Goal: Use online tool/utility

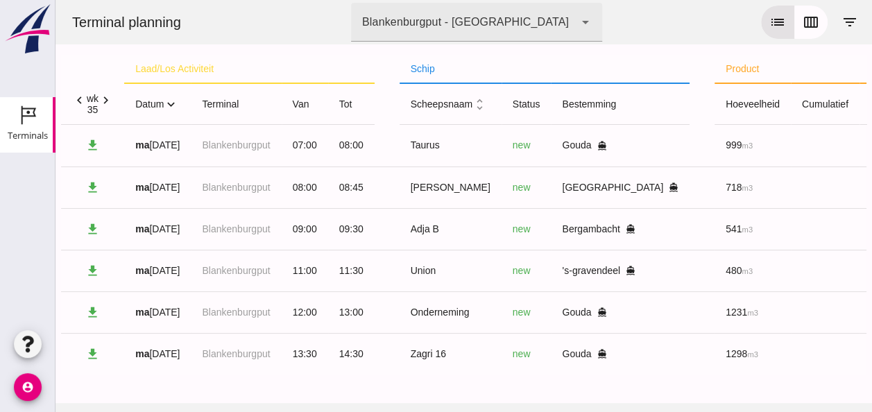
scroll to position [0, 371]
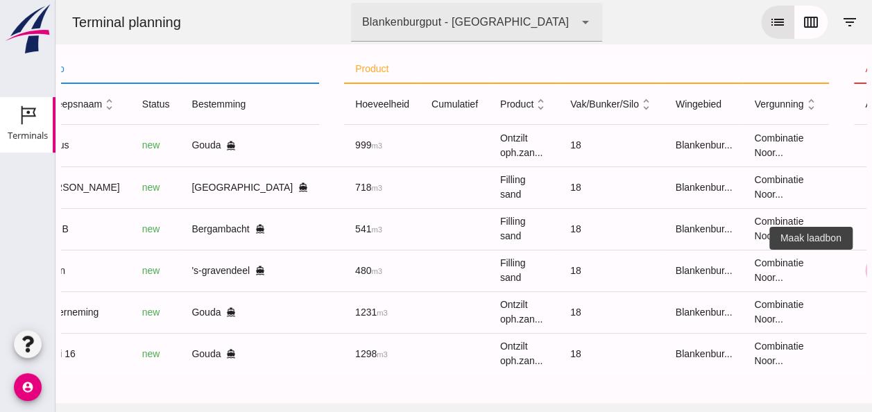
click at [871, 269] on icon "receipt_long" at bounding box center [879, 270] width 12 height 12
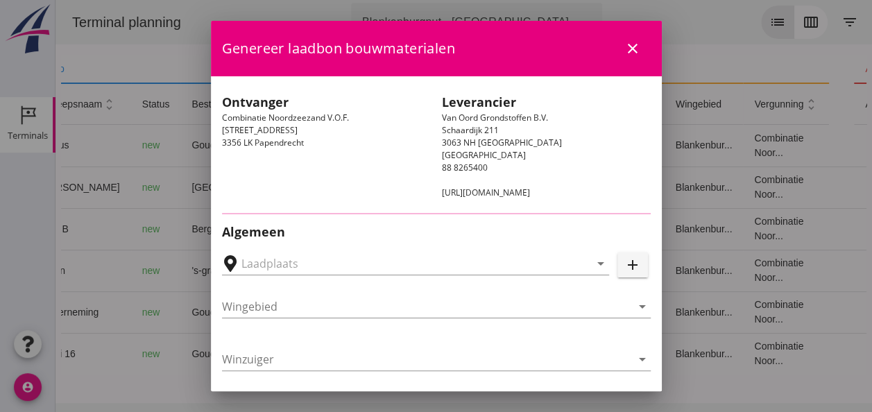
type input "[PERSON_NAME], 's-gravendeel"
type input "Union"
type input "[PERSON_NAME]"
type input "480"
type input "Ophoogzand (6120)"
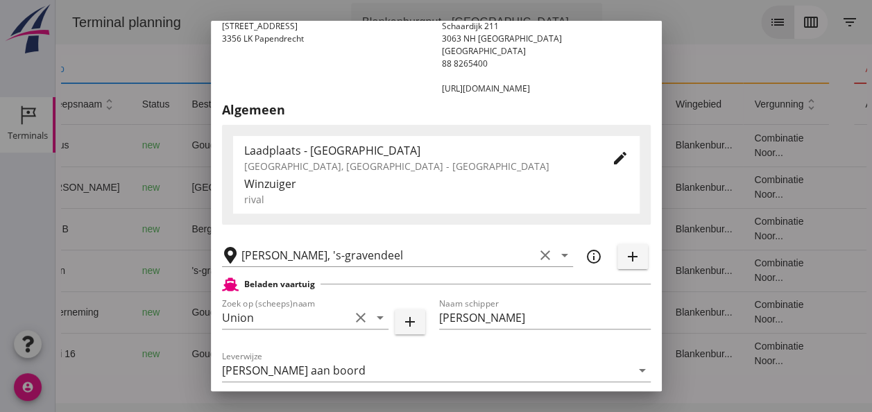
scroll to position [208, 0]
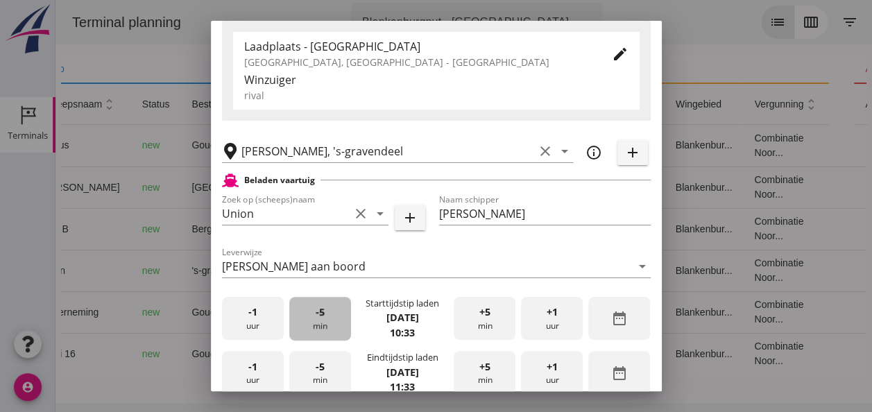
click at [321, 321] on div "-5 min" at bounding box center [320, 319] width 62 height 44
click at [325, 318] on div "-5 min" at bounding box center [320, 319] width 62 height 44
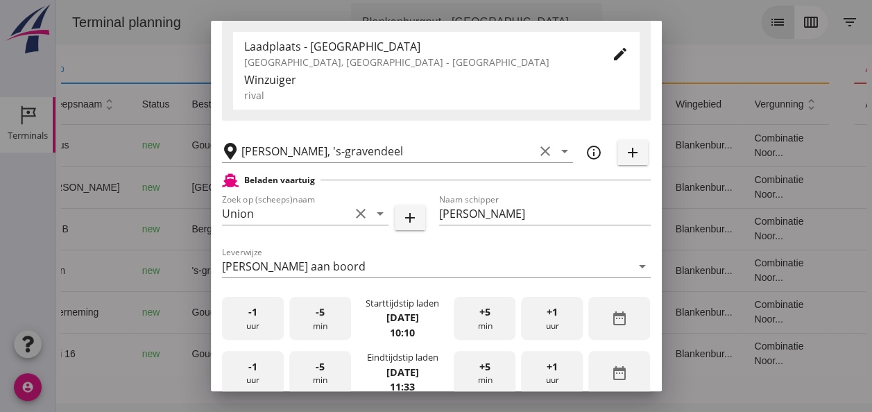
click at [325, 319] on div "-5 min" at bounding box center [320, 319] width 62 height 44
click at [326, 319] on div "-5 min" at bounding box center [320, 319] width 62 height 44
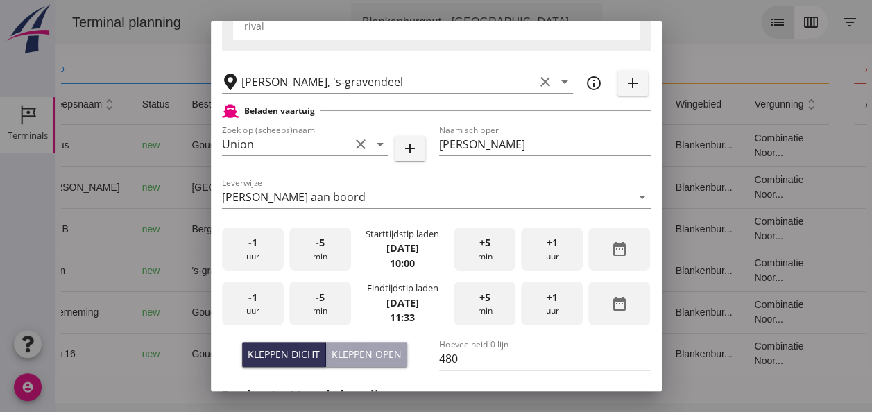
click at [260, 303] on div "-1 uur" at bounding box center [253, 304] width 62 height 44
click at [316, 301] on span "-5" at bounding box center [320, 297] width 9 height 15
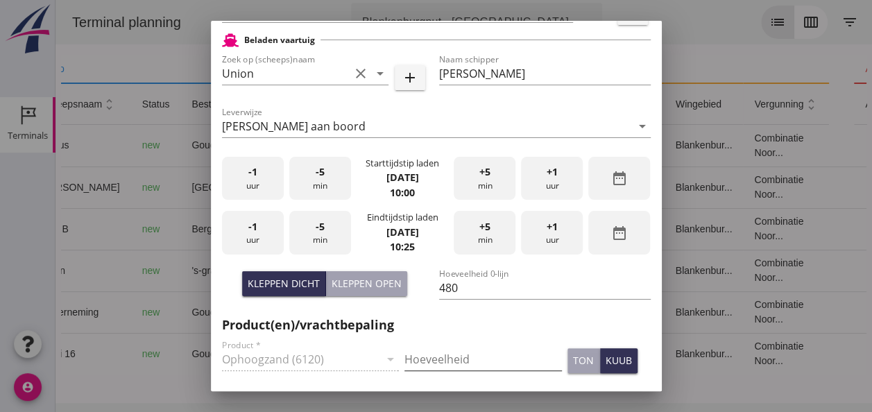
scroll to position [416, 0]
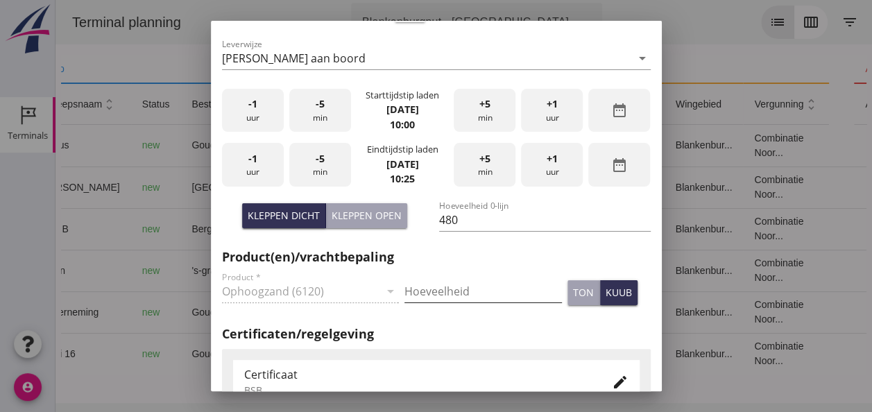
click at [461, 285] on input "Hoeveelheid" at bounding box center [484, 291] width 158 height 22
type input "480"
click at [612, 298] on div "kuub" at bounding box center [619, 292] width 26 height 15
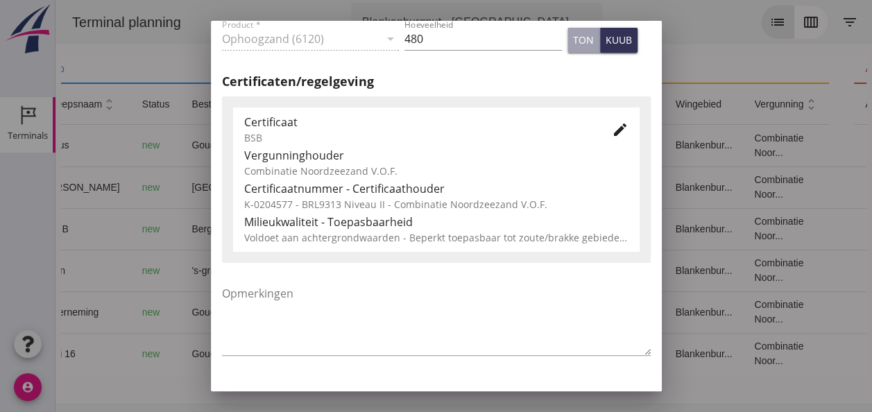
scroll to position [707, 0]
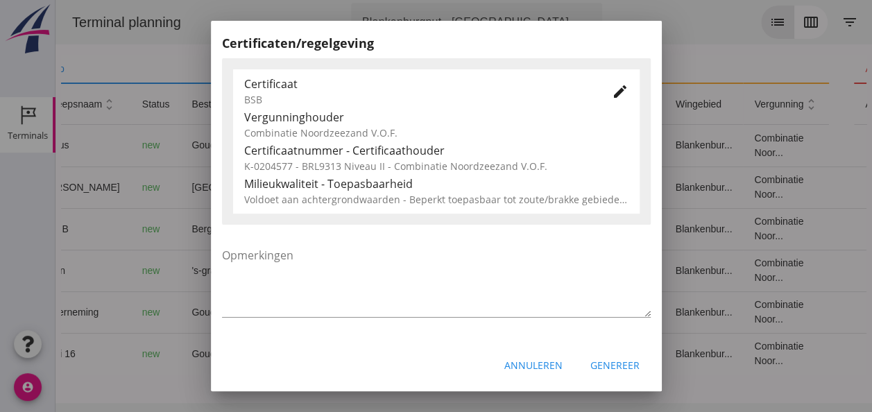
click at [605, 364] on div "Genereer" at bounding box center [614, 365] width 49 height 15
